Goal: Transaction & Acquisition: Purchase product/service

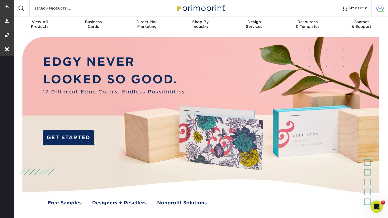
click at [376, 9] on span at bounding box center [379, 8] width 7 height 7
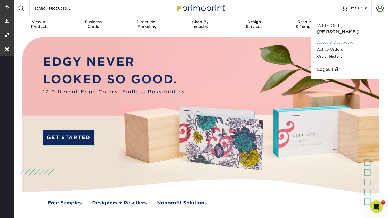
click at [339, 39] on link "Account Dashboard" at bounding box center [349, 42] width 65 height 7
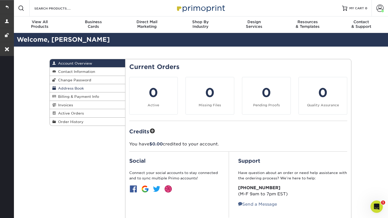
click at [68, 88] on span "Address Book" at bounding box center [70, 88] width 28 height 4
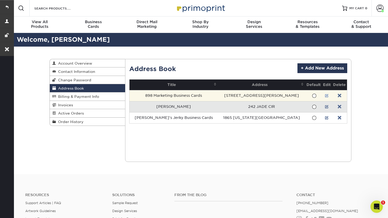
click at [325, 95] on link at bounding box center [327, 96] width 4 height 4
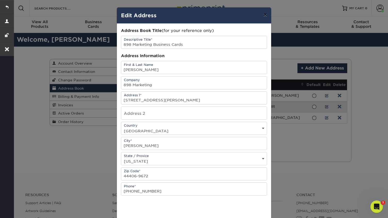
click at [266, 16] on button "×" at bounding box center [265, 14] width 12 height 14
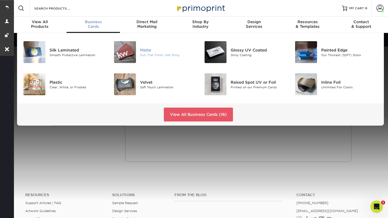
click at [139, 51] on div at bounding box center [125, 52] width 30 height 22
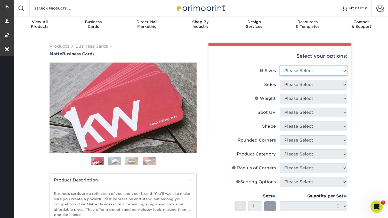
click at [314, 69] on select "Please Select 1.5" x 3.5" - Mini 1.75" x 3.5" - Mini 2" x 2" - Square 2" x 3" -…" at bounding box center [313, 71] width 67 height 10
select select "2.00x3.50"
click at [280, 66] on select "Please Select 1.5" x 3.5" - Mini 1.75" x 3.5" - Mini 2" x 2" - Square 2" x 3" -…" at bounding box center [313, 71] width 67 height 10
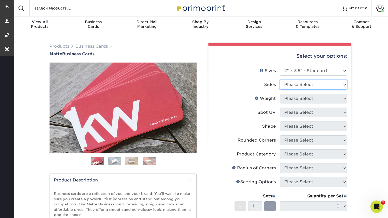
click at [307, 84] on select "Please Select Print Both Sides Print Front Only" at bounding box center [313, 85] width 67 height 10
select select "13abbda7-1d64-4f25-8bb2-c179b224825d"
click at [280, 80] on select "Please Select Print Both Sides Print Front Only" at bounding box center [313, 85] width 67 height 10
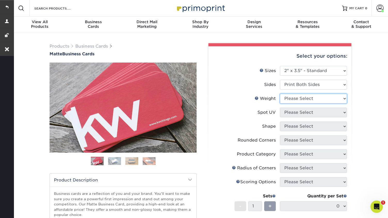
click at [306, 102] on select "Please Select 16PT 14PT" at bounding box center [313, 99] width 67 height 10
select select "16PT"
click at [280, 94] on select "Please Select 16PT 14PT" at bounding box center [313, 99] width 67 height 10
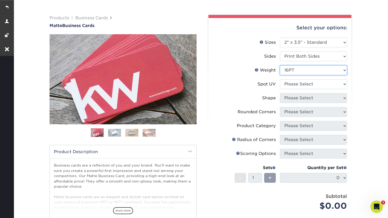
scroll to position [34, 0]
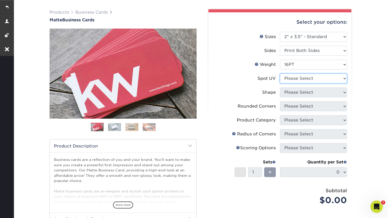
click at [319, 79] on select "Please Select No Spot UV Front and Back (Both Sides) Front Only Back Only" at bounding box center [313, 79] width 67 height 10
select select "1"
click at [280, 74] on select "Please Select No Spot UV Front and Back (Both Sides) Front Only Back Only" at bounding box center [313, 79] width 67 height 10
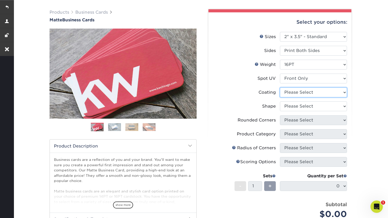
click at [309, 92] on select at bounding box center [313, 93] width 67 height 10
select select "121bb7b5-3b4d-429f-bd8d-bbf80e953313"
click at [280, 88] on select at bounding box center [313, 93] width 67 height 10
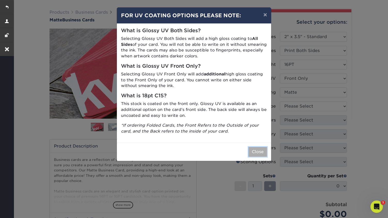
click at [256, 156] on button "Close" at bounding box center [257, 152] width 19 height 10
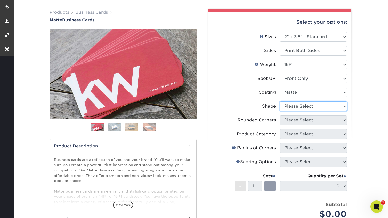
click at [315, 104] on select "Please Select Standard" at bounding box center [313, 107] width 67 height 10
select select "standard"
click at [280, 102] on select "Please Select Standard" at bounding box center [313, 107] width 67 height 10
click at [312, 121] on select "Please Select Yes - Round 2 Corners Yes - Round 4 Corners No" at bounding box center [313, 120] width 67 height 10
select select "0"
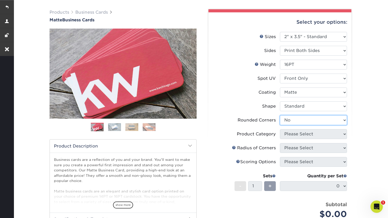
click at [280, 115] on select "Please Select Yes - Round 2 Corners Yes - Round 4 Corners No" at bounding box center [313, 120] width 67 height 10
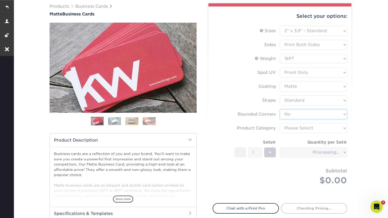
scroll to position [85, 0]
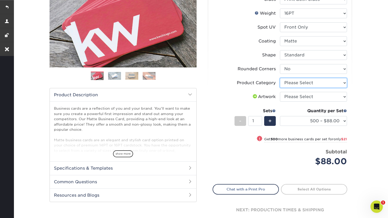
click at [324, 84] on select "Please Select Business Cards" at bounding box center [313, 83] width 67 height 10
select select "3b5148f1-0588-4f88-a218-97bcfdce65c1"
click at [280, 78] on select "Please Select Business Cards" at bounding box center [313, 83] width 67 height 10
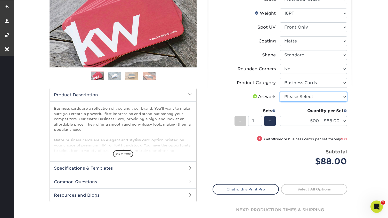
click at [317, 98] on select "Please Select I will upload files I need a design - $100" at bounding box center [313, 97] width 67 height 10
select select "upload"
click at [280, 92] on select "Please Select I will upload files I need a design - $100" at bounding box center [313, 97] width 67 height 10
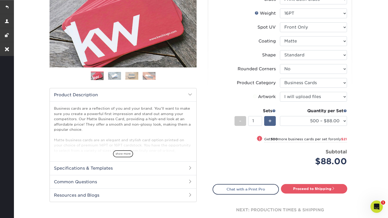
click at [268, 122] on span "+" at bounding box center [269, 121] width 3 height 8
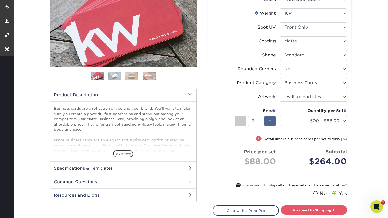
click at [268, 122] on span "+" at bounding box center [269, 121] width 3 height 8
type input "6"
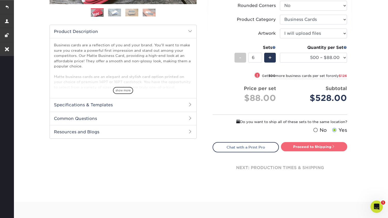
click at [302, 147] on link "Proceed to Shipping" at bounding box center [314, 146] width 66 height 9
type input "Set 1"
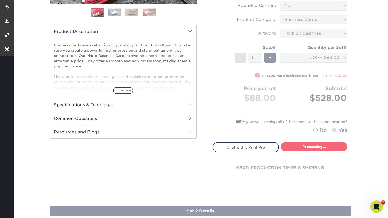
select select "4dc6cca5-ac1c-4fbc-b82e-08d4f0b15061"
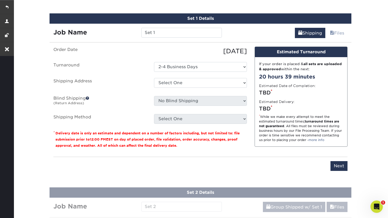
scroll to position [305, 0]
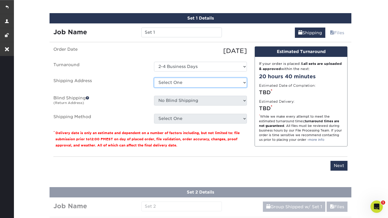
click at [197, 82] on select "Select One 898 Marketing Business Cards Emily Wagner Tommy's Jerky Business Car…" at bounding box center [200, 83] width 93 height 10
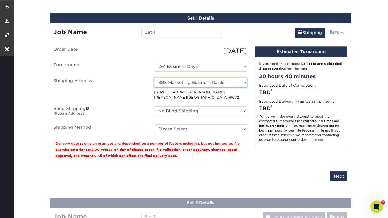
click at [238, 81] on select "Select One 898 Marketing Business Cards Emily Wagner Tommy's Jerky Business Car…" at bounding box center [200, 83] width 93 height 10
select select "newaddress"
click at [154, 78] on select "Select One 898 Marketing Business Cards Emily Wagner Tommy's Jerky Business Car…" at bounding box center [200, 83] width 93 height 10
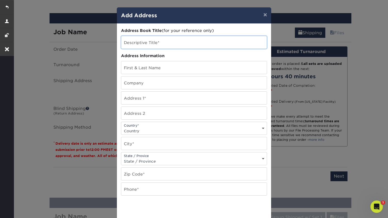
click at [171, 44] on input "text" at bounding box center [193, 42] width 145 height 13
type input "[PERSON_NAME]"
drag, startPoint x: 172, startPoint y: 45, endPoint x: 108, endPoint y: 45, distance: 63.4
click at [108, 45] on div "× Add Address Address Book Title (for your reference only) Descriptive Title* J…" at bounding box center [194, 109] width 388 height 218
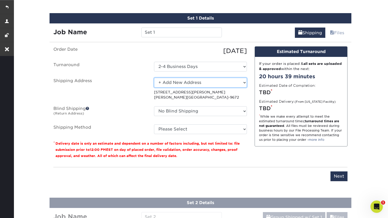
click at [192, 81] on select "Select One 898 Marketing Business Cards Emily Wagner Tommy's Jerky Business Car…" at bounding box center [200, 83] width 93 height 10
click at [239, 82] on select "Select One 898 Marketing Business Cards Emily Wagner Tommy's Jerky Business Car…" at bounding box center [200, 83] width 93 height 10
select select "newaddress"
click at [154, 78] on select "Select One 898 Marketing Business Cards Emily Wagner Tommy's Jerky Business Car…" at bounding box center [200, 83] width 93 height 10
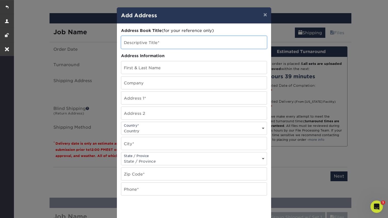
click at [174, 46] on input "text" at bounding box center [193, 42] width 145 height 13
paste input "898 Marketing 5721 SHIELDS RD CANFIELD, OH 44406-9672"
type input "898 Marketing 5721 SHIELDS RD CANFIELD, OH 44406-9672"
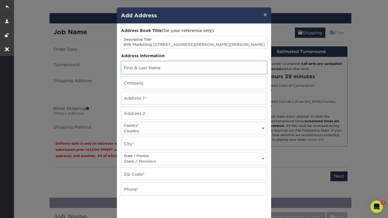
click at [151, 70] on input "text" at bounding box center [193, 67] width 145 height 13
type input "[PERSON_NAME]"
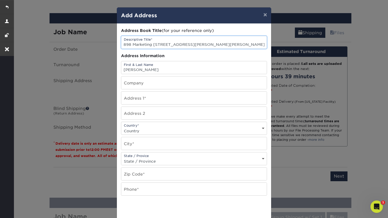
click at [132, 45] on input "898 Marketing 5721 SHIELDS RD CANFIELD, OH 44406-9672" at bounding box center [193, 42] width 145 height 13
type input "[PERSON_NAME]"
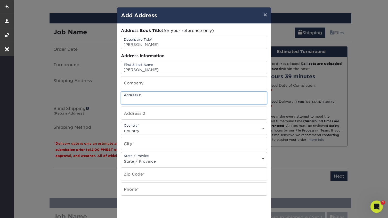
click at [145, 97] on input "text" at bounding box center [193, 98] width 145 height 13
paste input "898 Marketing 5721 SHIELDS RD CANFIELD, OH 44406-9672"
type input "898 Marketing 5721 SHIELDS RD CANFIELD, OH 44406-9672"
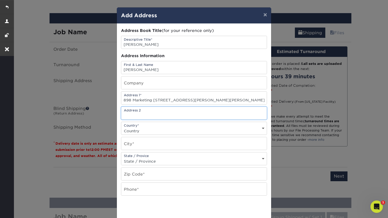
click at [138, 114] on input "text" at bounding box center [193, 113] width 145 height 13
click at [143, 114] on input "text" at bounding box center [193, 113] width 145 height 13
type input "Suite A"
drag, startPoint x: 153, startPoint y: 102, endPoint x: 259, endPoint y: 102, distance: 105.7
click at [259, 102] on input "898 Marketing 5721 SHIELDS RD CANFIELD, OH 44406-9672" at bounding box center [193, 98] width 145 height 13
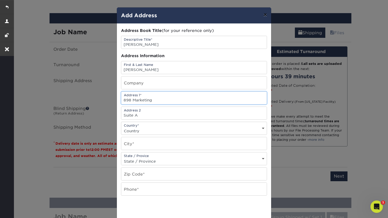
type input "898 Marketing"
click at [265, 16] on button "×" at bounding box center [265, 14] width 12 height 14
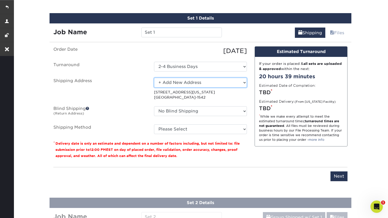
click at [195, 84] on select "Select One 898 Marketing Business Cards Emily Wagner Tommy's Jerky Business Car…" at bounding box center [200, 83] width 93 height 10
select select "157921"
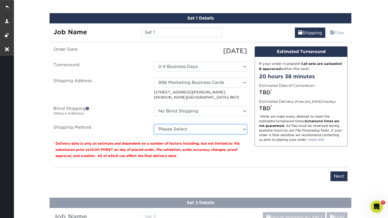
click at [207, 132] on select "Please Select Ground Shipping (+$16.60) 3 Day Shipping Service (+$29.62) 2 Day …" at bounding box center [200, 129] width 93 height 10
select select "03"
click at [154, 124] on select "Please Select Ground Shipping (+$16.60) 3 Day Shipping Service (+$29.62) 2 Day …" at bounding box center [200, 129] width 93 height 10
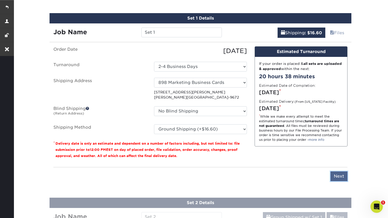
click at [342, 176] on input "Next" at bounding box center [338, 177] width 17 height 10
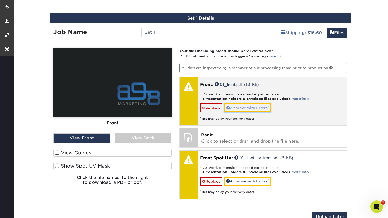
click at [252, 107] on link "Approve with Errors *" at bounding box center [247, 108] width 46 height 9
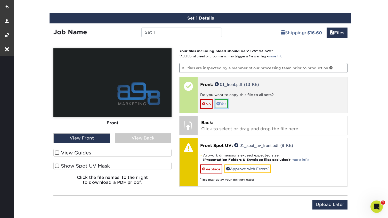
click at [220, 103] on span at bounding box center [218, 104] width 4 height 4
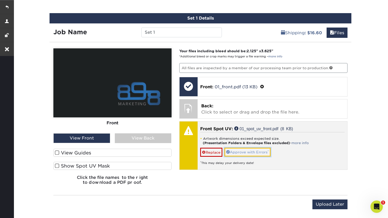
click at [252, 153] on link "Approve with Errors *" at bounding box center [247, 152] width 46 height 9
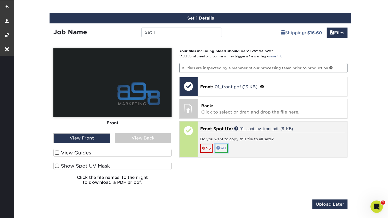
click at [227, 148] on link "Yes" at bounding box center [220, 148] width 13 height 9
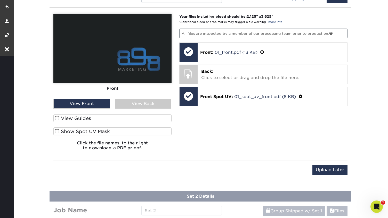
scroll to position [343, 0]
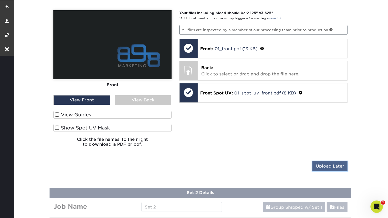
click at [337, 169] on input "Upload Later" at bounding box center [329, 167] width 35 height 10
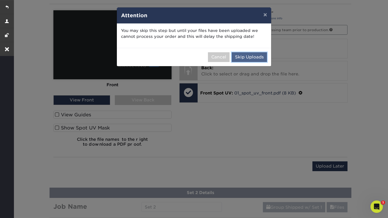
click at [257, 56] on button "Skip Uploads" at bounding box center [248, 57] width 35 height 10
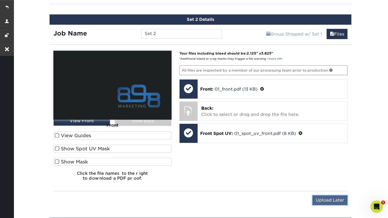
click at [322, 201] on input "Upload Later" at bounding box center [329, 201] width 35 height 10
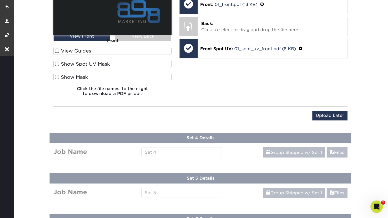
scroll to position [468, 0]
click at [331, 112] on input "Upload Later" at bounding box center [329, 116] width 35 height 10
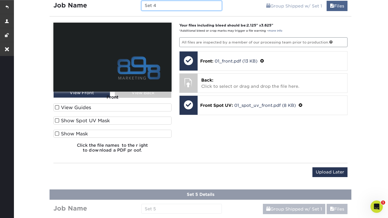
scroll to position [457, 0]
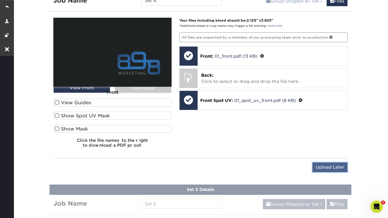
click at [327, 165] on input "Upload Later" at bounding box center [329, 168] width 35 height 10
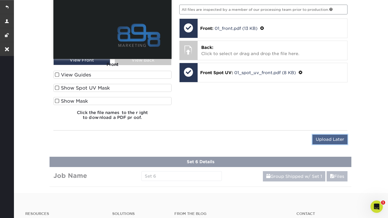
click at [331, 139] on input "Upload Later" at bounding box center [329, 140] width 35 height 10
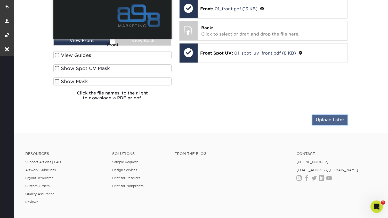
click at [329, 119] on input "Upload Later" at bounding box center [329, 120] width 35 height 10
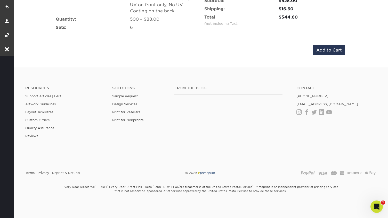
scroll to position [579, 0]
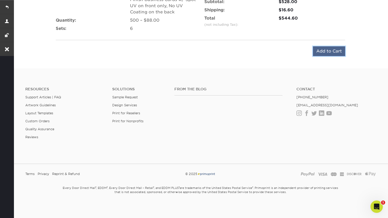
click at [324, 49] on input "Add to Cart" at bounding box center [329, 51] width 32 height 10
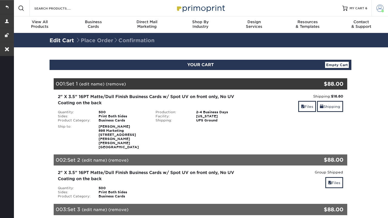
click at [376, 7] on link "Account" at bounding box center [379, 8] width 16 height 16
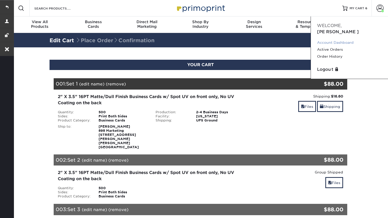
click at [327, 39] on link "Account Dashboard" at bounding box center [349, 42] width 65 height 7
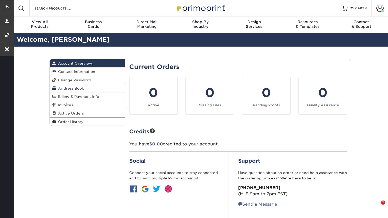
click at [81, 85] on link "Address Book" at bounding box center [87, 88] width 75 height 8
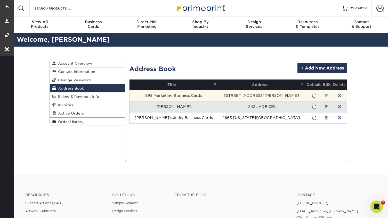
click at [325, 96] on link at bounding box center [327, 96] width 4 height 4
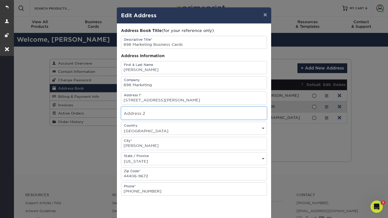
click at [127, 118] on input "text" at bounding box center [193, 113] width 145 height 13
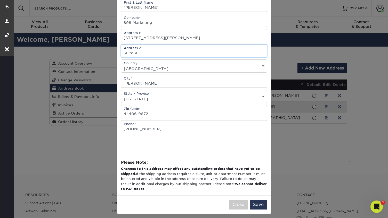
scroll to position [63, 0]
type input "Suite A"
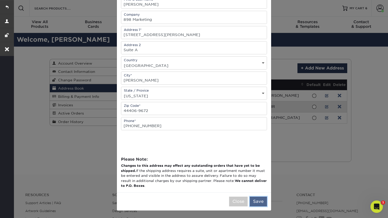
click at [258, 203] on button "Save" at bounding box center [257, 202] width 17 height 10
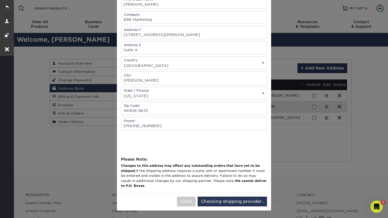
scroll to position [0, 0]
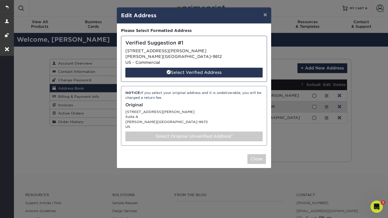
click at [180, 138] on div "Select Original Unverified Address*" at bounding box center [193, 137] width 137 height 10
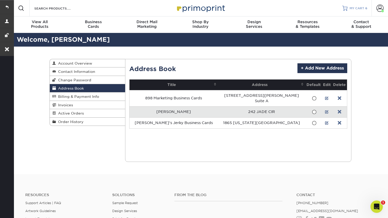
click at [359, 9] on span "MY CART" at bounding box center [356, 8] width 15 height 4
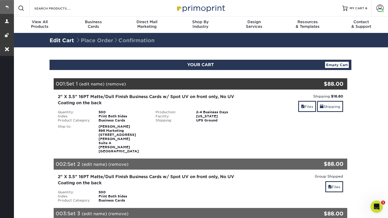
click at [11, 9] on link at bounding box center [7, 7] width 14 height 14
